Goal: Find specific page/section: Find specific page/section

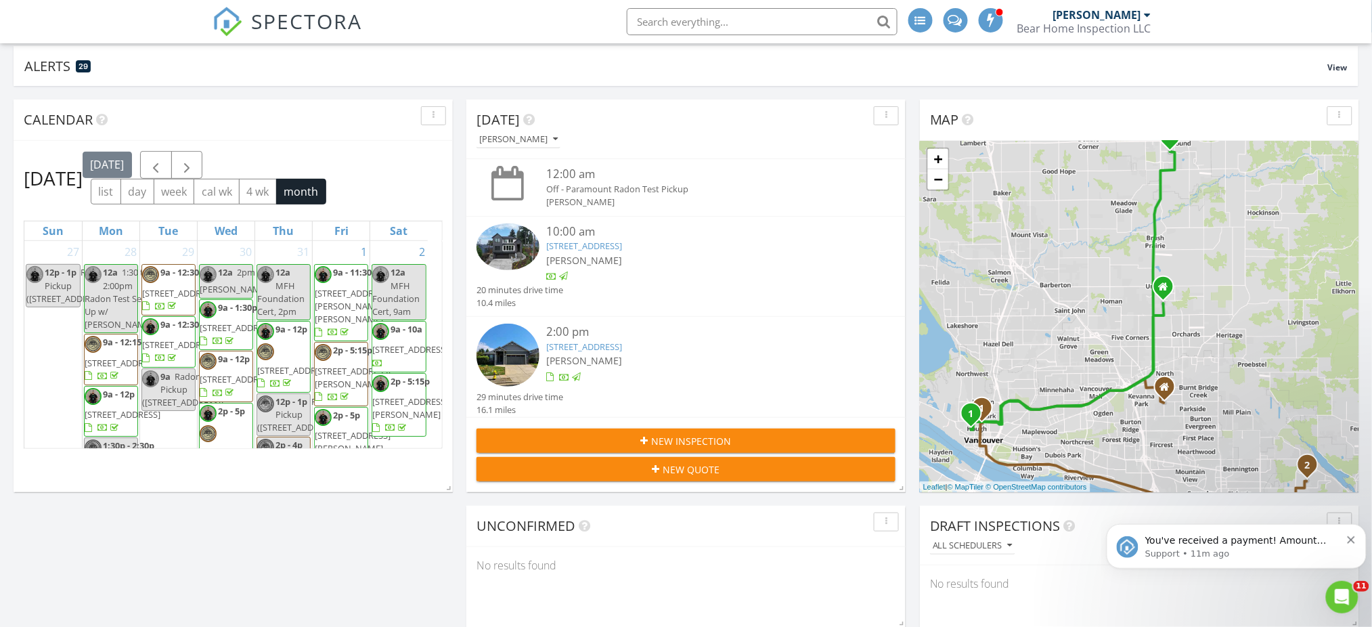
scroll to position [582, 1400]
click at [784, 21] on input "text" at bounding box center [762, 21] width 271 height 27
type input "peggy"
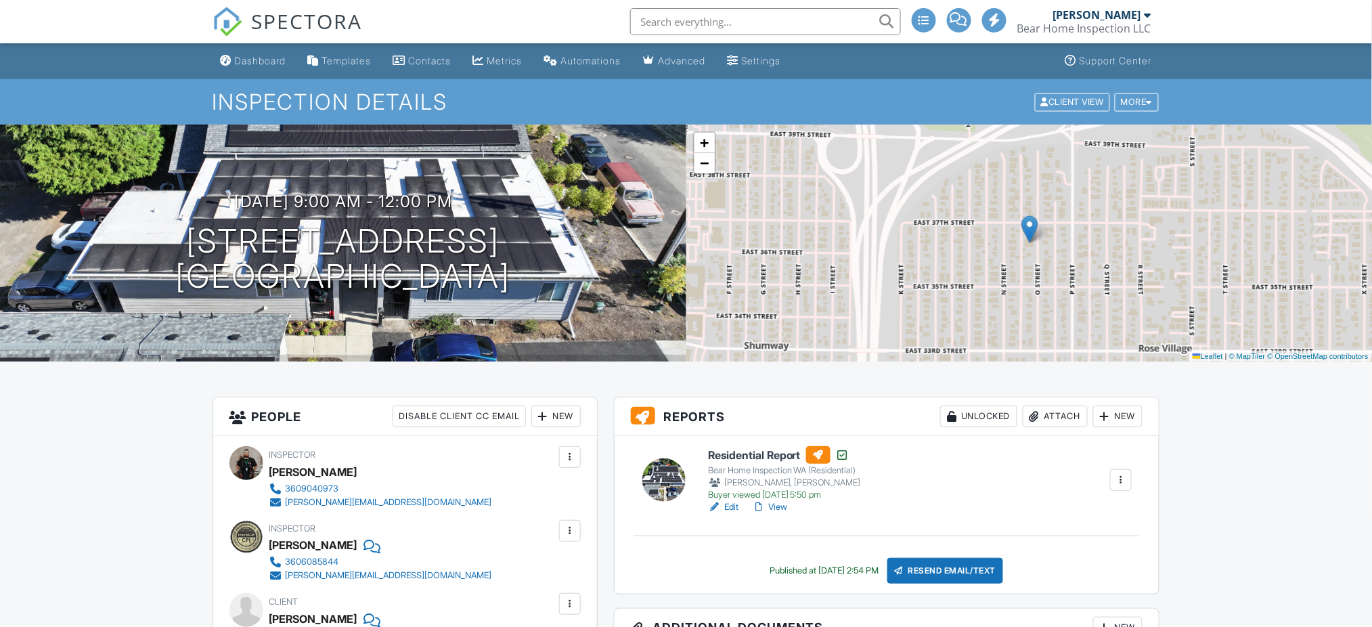
click at [784, 504] on link "View" at bounding box center [769, 507] width 35 height 14
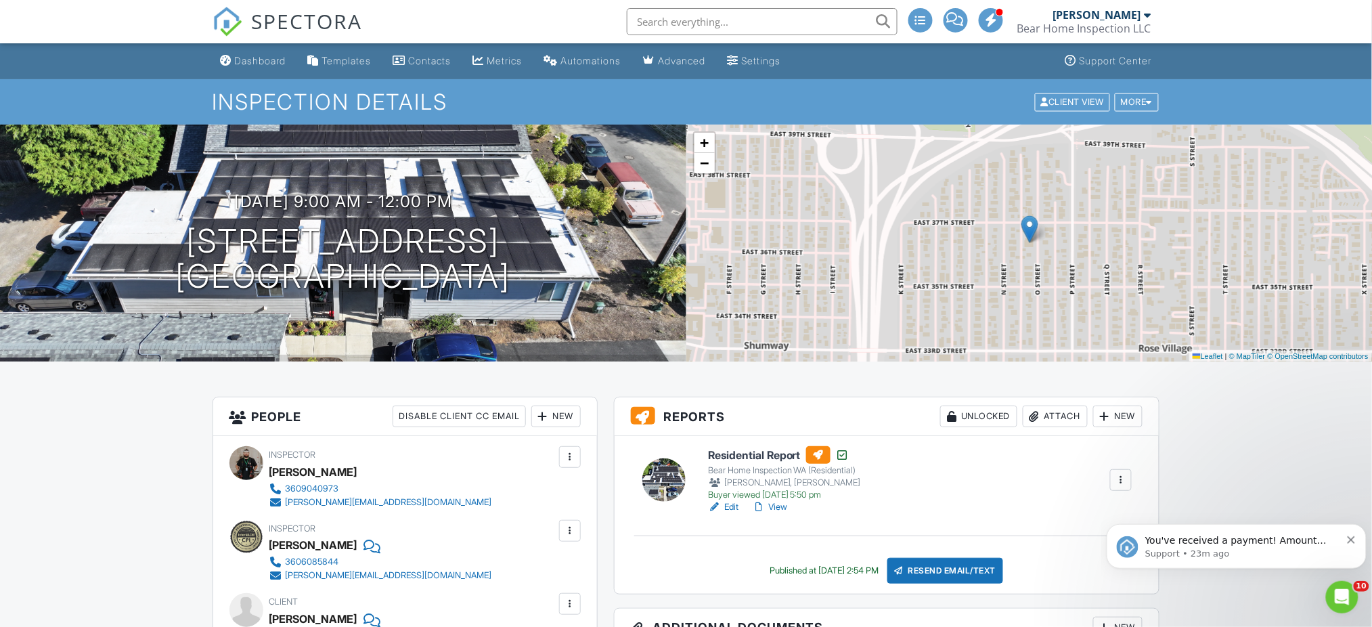
click at [776, 508] on link "View" at bounding box center [769, 507] width 35 height 14
